Goal: Transaction & Acquisition: Purchase product/service

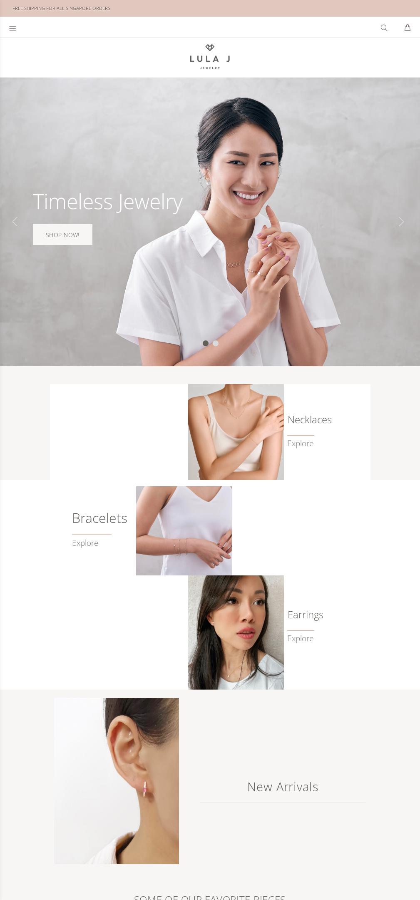
click at [62, 234] on link "SHOP NOW!" at bounding box center [63, 234] width 60 height 21
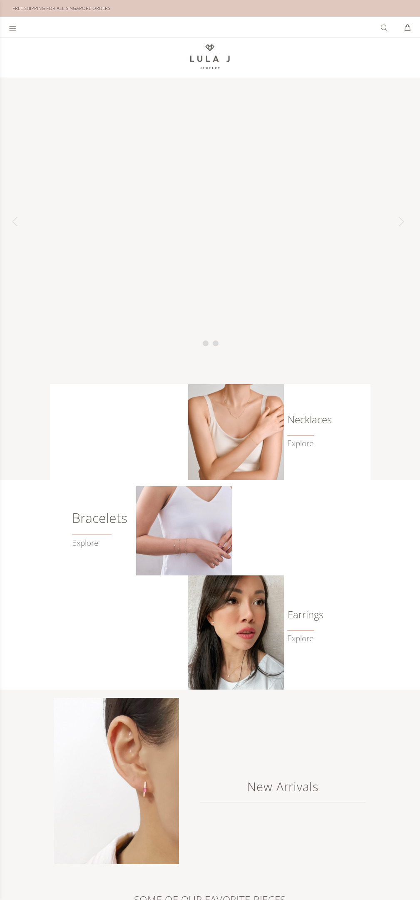
click at [300, 435] on span at bounding box center [300, 435] width 27 height 1
click at [91, 541] on link "Explore" at bounding box center [100, 538] width 56 height 19
